Goal: Find specific page/section: Find specific page/section

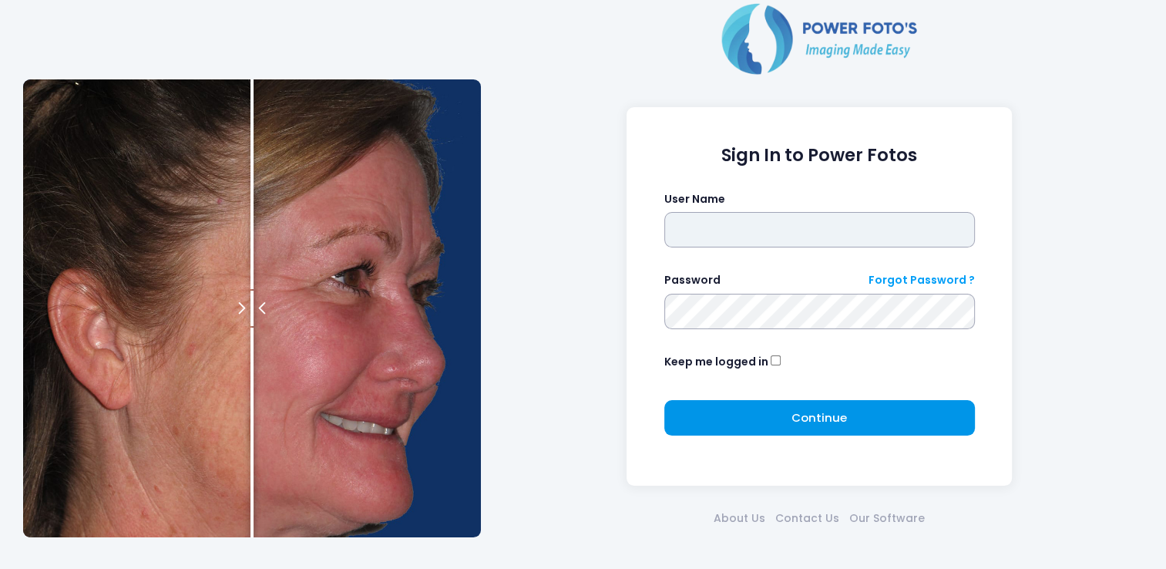
type input "*******"
click at [766, 413] on button "Continue Please wait..." at bounding box center [819, 417] width 311 height 35
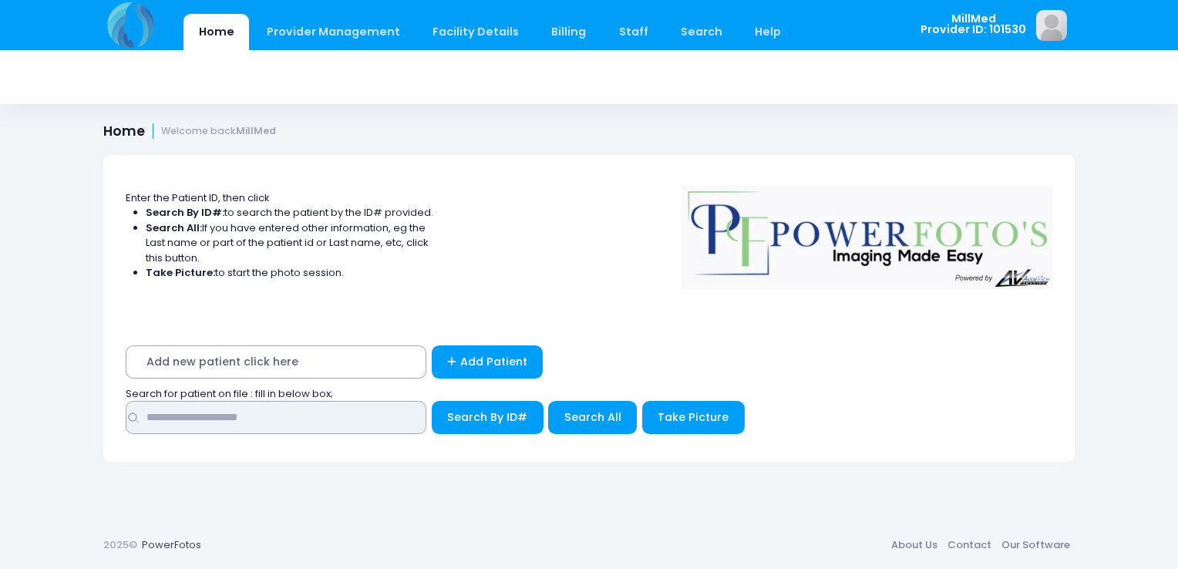
click at [403, 413] on input "text" at bounding box center [276, 417] width 301 height 33
type input "******"
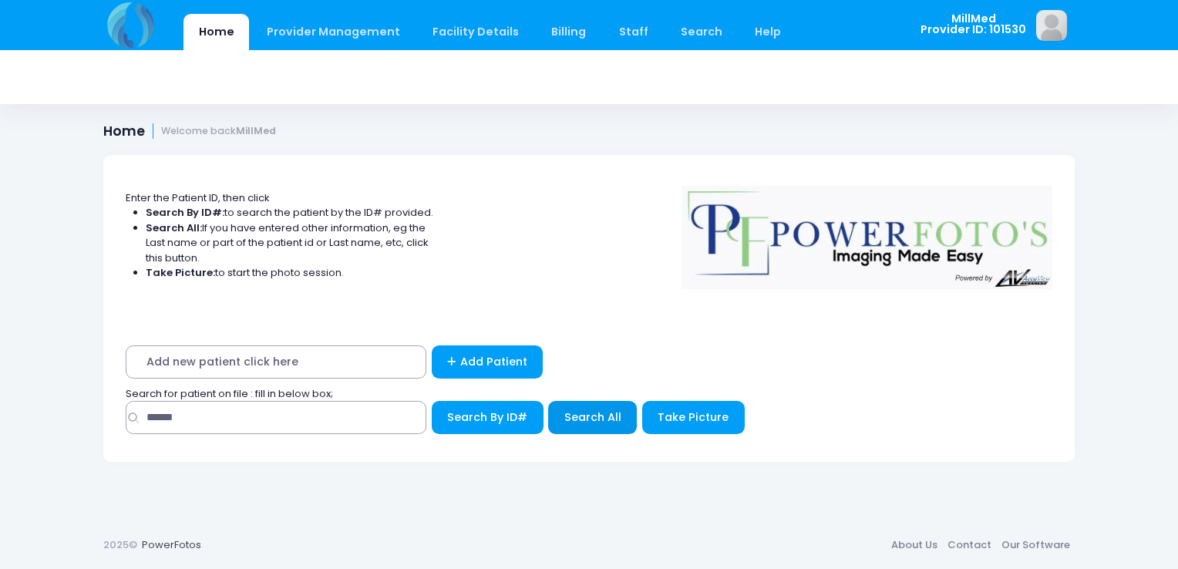
click at [603, 411] on span "Search All" at bounding box center [592, 416] width 57 height 15
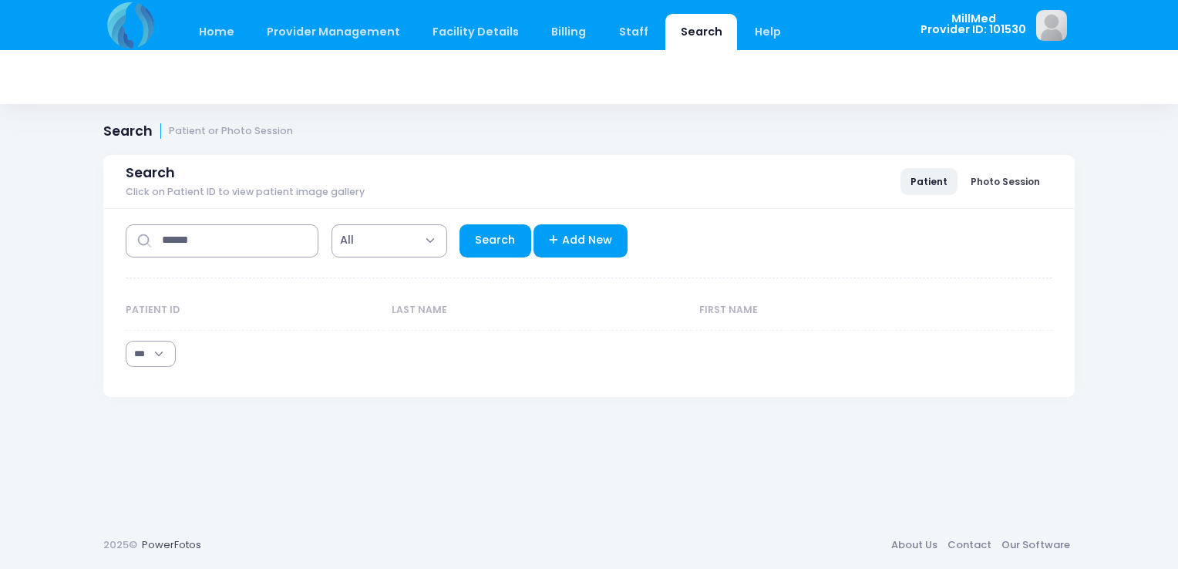
select select "***"
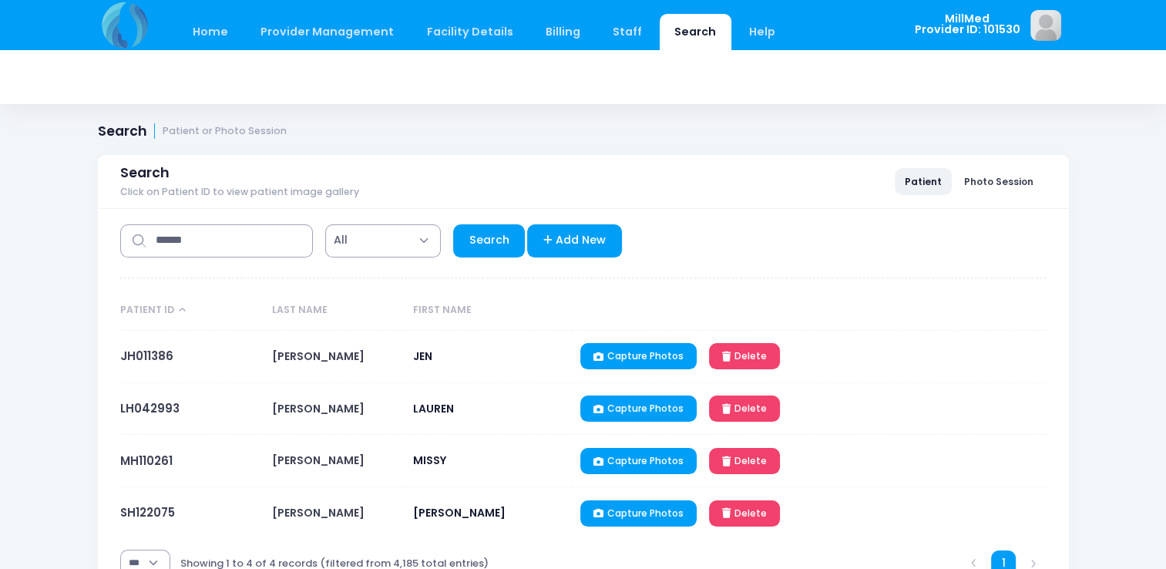
scroll to position [85, 0]
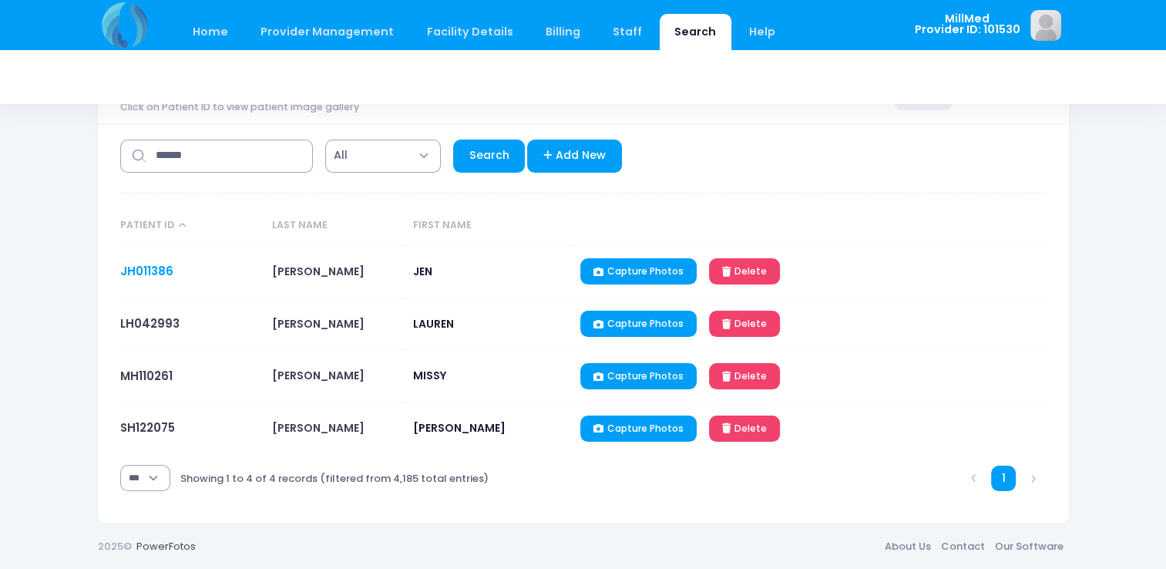
click at [154, 270] on link "JH011386" at bounding box center [146, 271] width 53 height 16
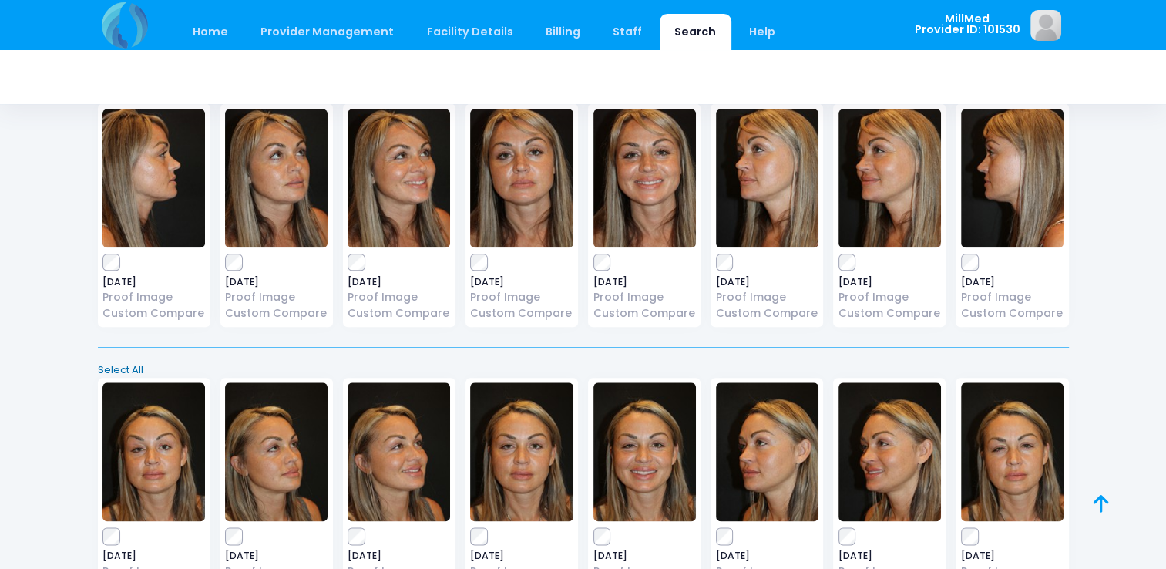
scroll to position [1724, 0]
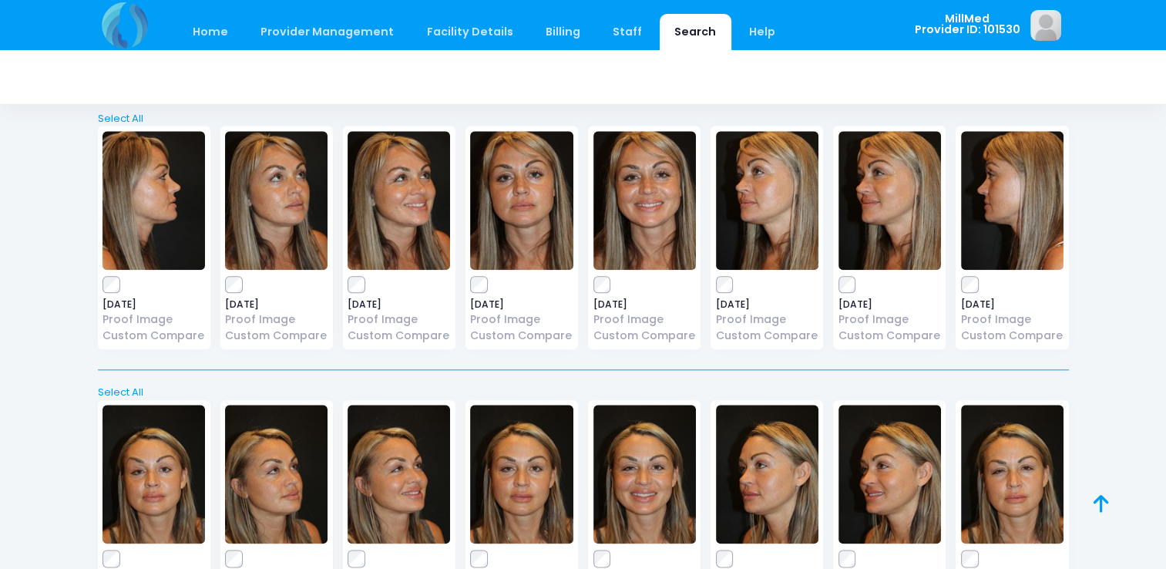
click at [524, 216] on img at bounding box center [521, 200] width 102 height 139
click at [154, 472] on img at bounding box center [153, 474] width 102 height 139
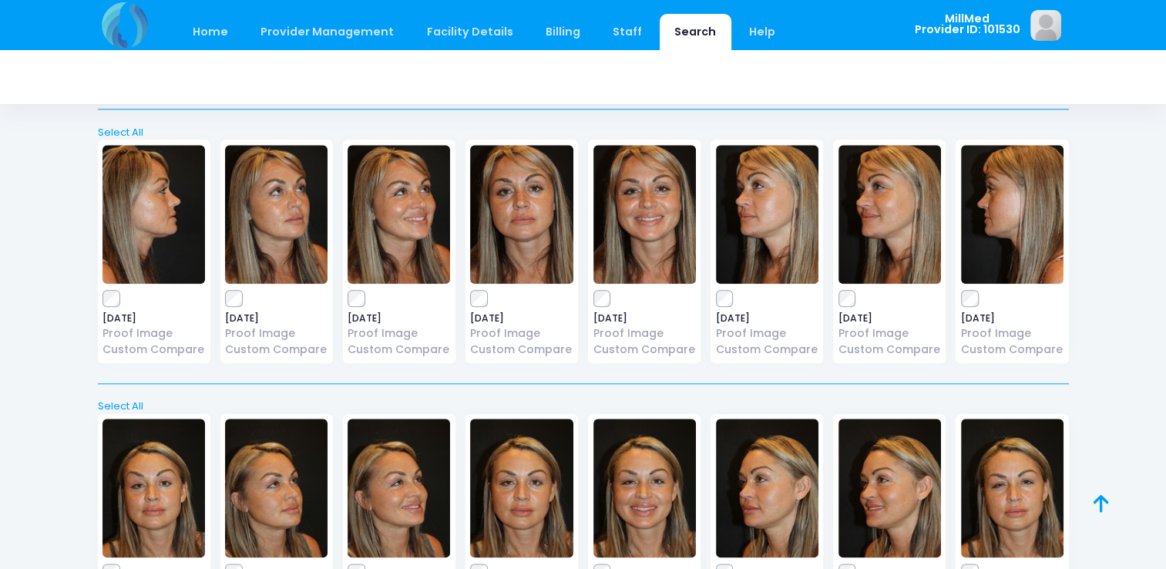
scroll to position [1708, 0]
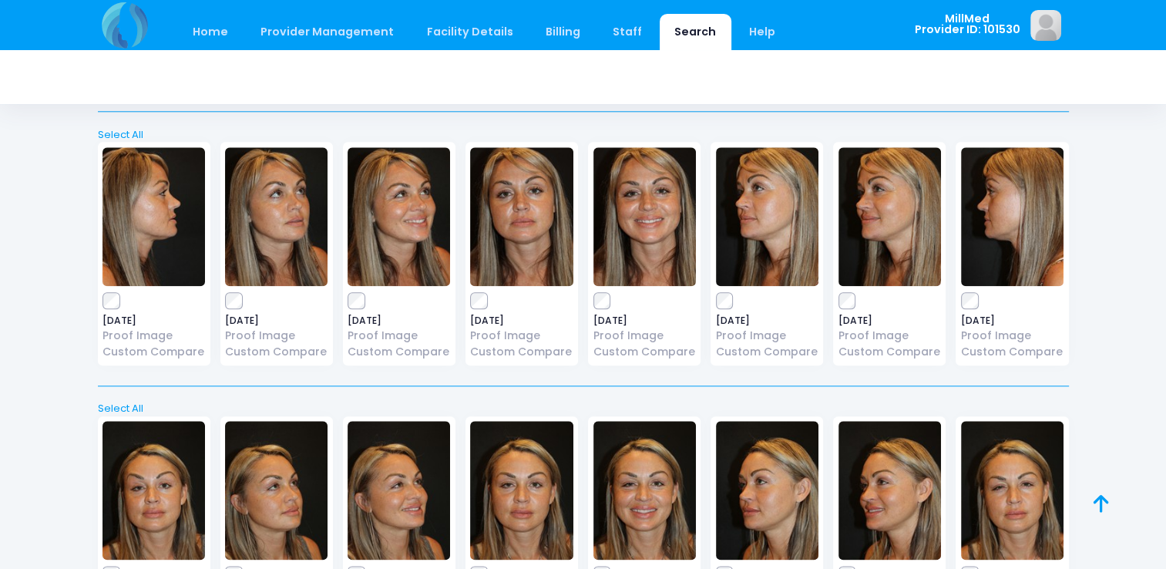
click at [651, 227] on img at bounding box center [644, 216] width 102 height 139
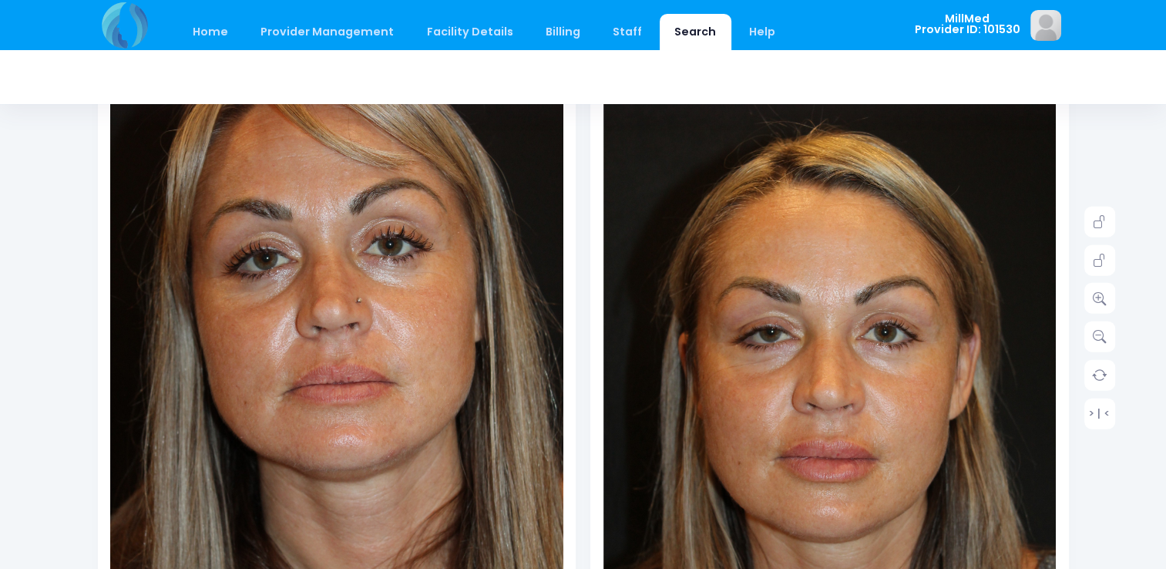
scroll to position [197, 0]
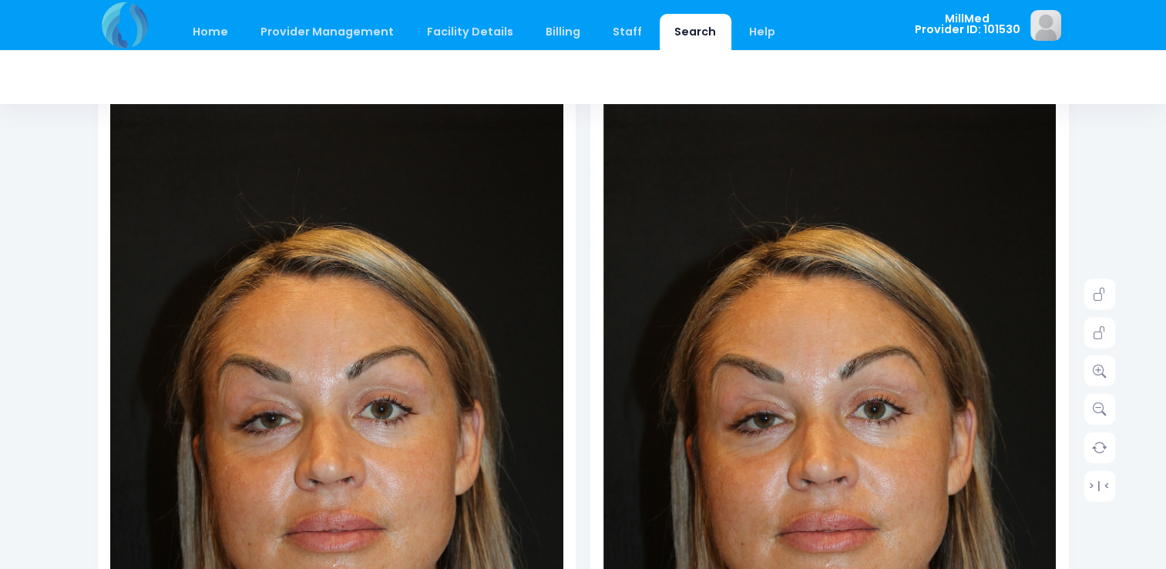
scroll to position [150, 0]
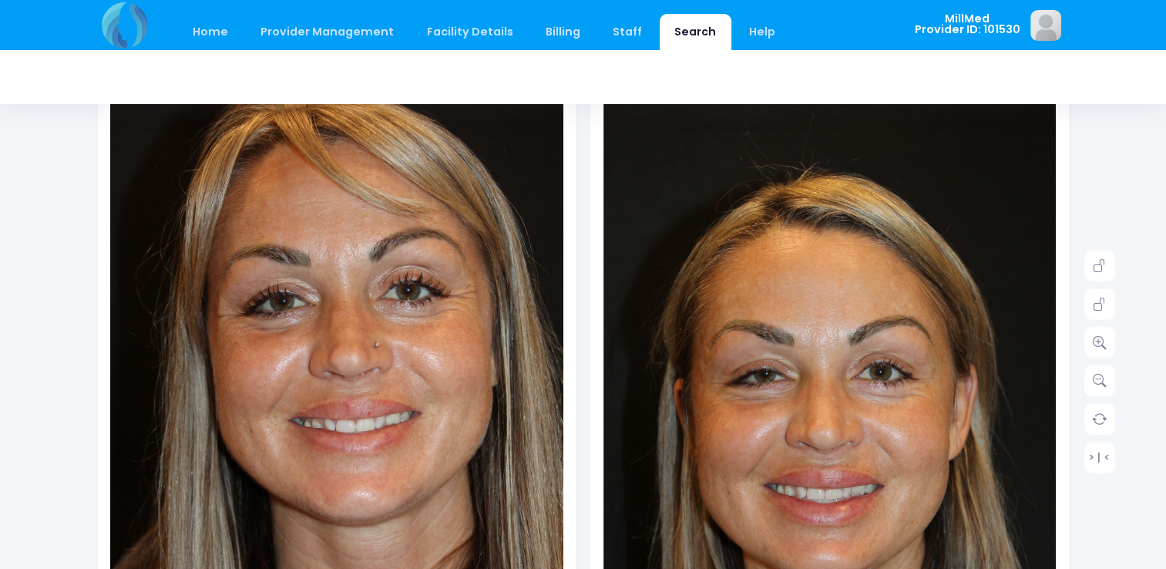
scroll to position [174, 0]
click at [197, 35] on link "Home" at bounding box center [211, 32] width 66 height 36
